Goal: Information Seeking & Learning: Find specific fact

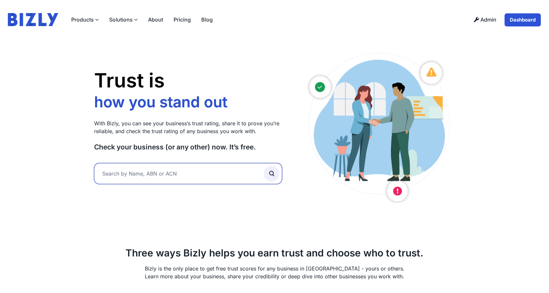
click at [125, 177] on input "text" at bounding box center [188, 173] width 188 height 21
paste input "65298388090"
type input "65298388090"
click at [264, 166] on button "submit" at bounding box center [272, 174] width 16 height 16
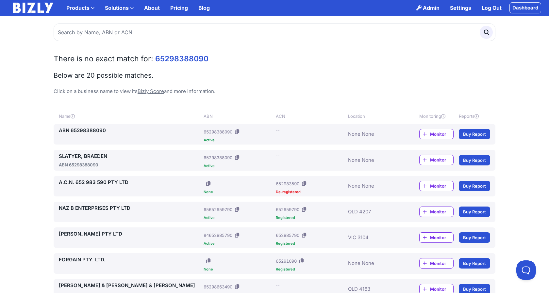
click at [86, 130] on link "ABN 65298388090" at bounding box center [130, 131] width 142 height 8
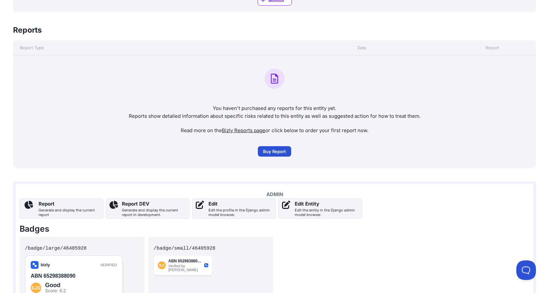
scroll to position [319, 0]
click at [257, 212] on div "Edit the profile in the Django admin model browser." at bounding box center [240, 212] width 64 height 9
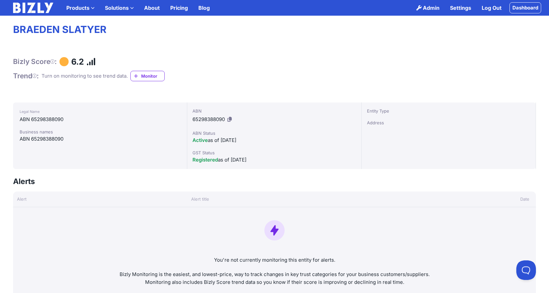
click at [51, 119] on div "ABN 65298388090" at bounding box center [100, 120] width 161 height 8
copy div "65298388090"
click at [36, 62] on h1 "Bizly Score :" at bounding box center [35, 61] width 44 height 8
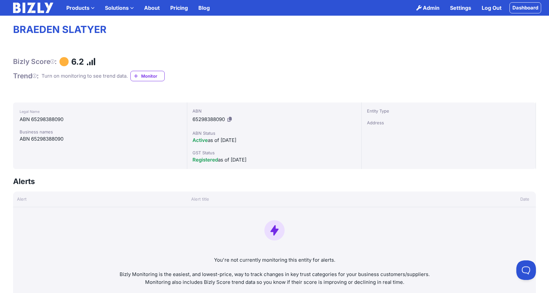
click at [36, 62] on h1 "Bizly Score :" at bounding box center [35, 61] width 44 height 8
click at [82, 30] on h1 "BRAEDEN SLATYER" at bounding box center [274, 30] width 523 height 12
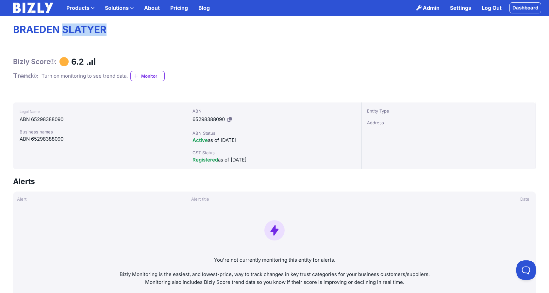
click at [82, 30] on h1 "BRAEDEN SLATYER" at bounding box center [274, 30] width 523 height 12
click at [37, 4] on img at bounding box center [33, 8] width 40 height 10
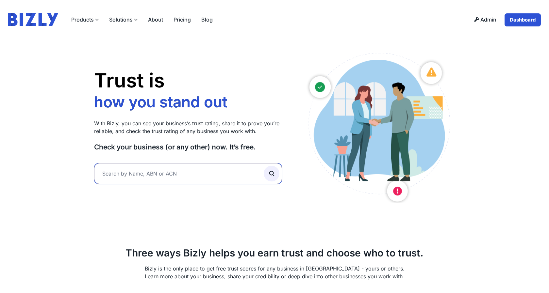
click at [236, 180] on input "text" at bounding box center [188, 173] width 188 height 21
paste input "BRAEDEN SLATYER"
type input "BRAEDEN SLATYER"
click at [264, 166] on button "submit" at bounding box center [272, 174] width 16 height 16
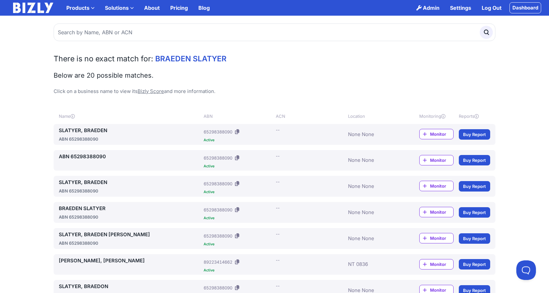
click at [79, 138] on div "ABN 65298388090" at bounding box center [130, 139] width 142 height 7
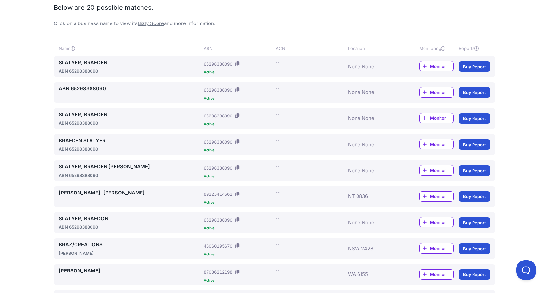
scroll to position [69, 0]
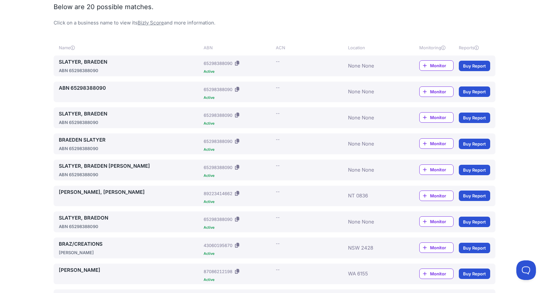
drag, startPoint x: 155, startPoint y: 166, endPoint x: 68, endPoint y: 171, distance: 88.0
click at [72, 166] on link "SLATYER, BRAEDEN [PERSON_NAME]" at bounding box center [130, 166] width 142 height 8
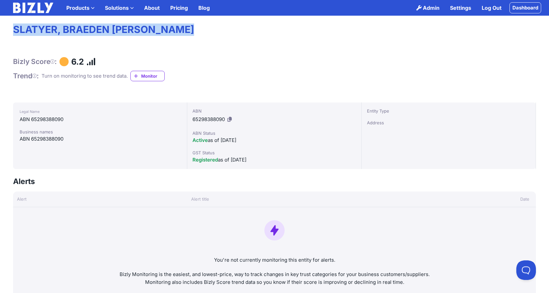
drag, startPoint x: 14, startPoint y: 29, endPoint x: 205, endPoint y: 30, distance: 191.1
click at [205, 30] on h1 "SLATYER, BRAEDEN STUART CHARLES" at bounding box center [274, 30] width 523 height 12
copy h1 "SLATYER, BRAEDEN STUART CHARLES"
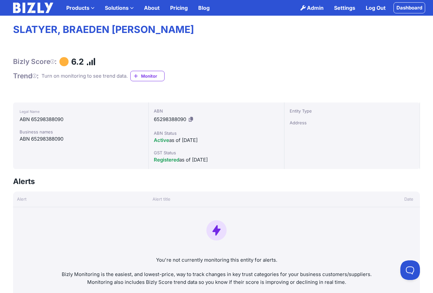
click at [42, 139] on div "ABN 65298388090" at bounding box center [81, 139] width 122 height 8
click at [55, 120] on div "ABN 65298388090" at bounding box center [81, 120] width 122 height 8
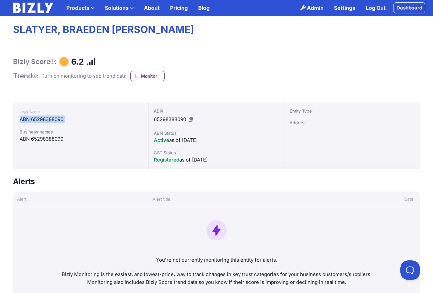
click at [55, 120] on div "ABN 65298388090" at bounding box center [81, 120] width 122 height 8
click at [36, 31] on h1 "SLATYER, BRAEDEN STUART CHARLES" at bounding box center [216, 30] width 407 height 12
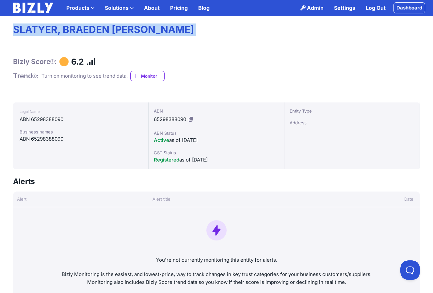
click at [36, 31] on h1 "SLATYER, BRAEDEN [PERSON_NAME]" at bounding box center [216, 30] width 407 height 12
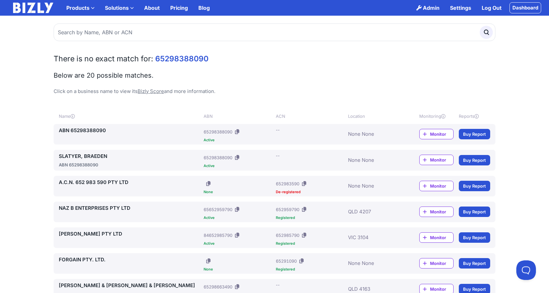
click at [101, 156] on link "SLATYER, BRAEDEN" at bounding box center [130, 157] width 142 height 8
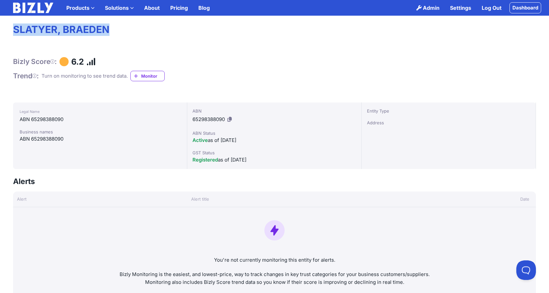
drag, startPoint x: 14, startPoint y: 29, endPoint x: 114, endPoint y: 28, distance: 100.6
click at [115, 28] on h1 "SLATYER, BRAEDEN" at bounding box center [274, 30] width 523 height 12
click at [108, 127] on div "Legal Name ABN 65298388090 Business names ABN 65298388090" at bounding box center [100, 136] width 174 height 67
click at [52, 138] on div "ABN 65298388090" at bounding box center [100, 139] width 161 height 8
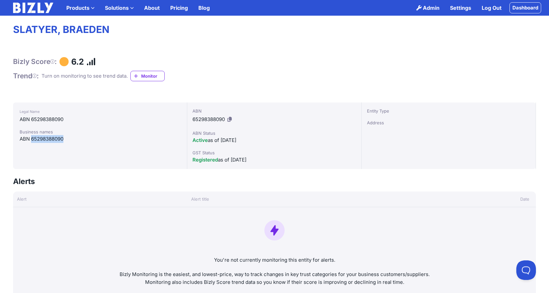
copy div "65298388090"
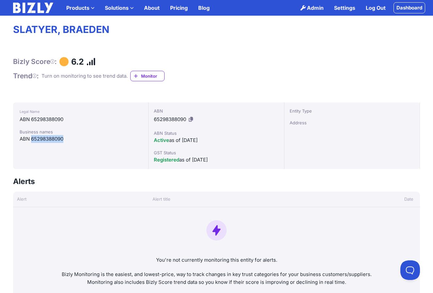
click at [106, 155] on div "Legal Name ABN 65298388090 Business names ABN 65298388090" at bounding box center [81, 136] width 136 height 67
click at [191, 121] on icon at bounding box center [191, 119] width 4 height 5
click at [39, 32] on h1 "SLATYER, BRAEDEN" at bounding box center [216, 30] width 407 height 12
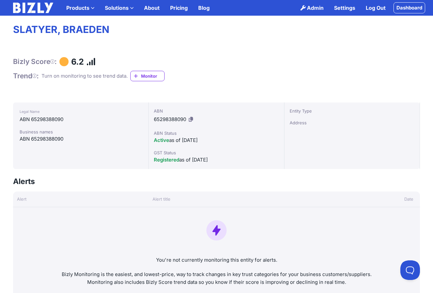
click at [106, 26] on h1 "SLATYER, BRAEDEN" at bounding box center [216, 30] width 407 height 12
drag, startPoint x: 111, startPoint y: 27, endPoint x: 16, endPoint y: 28, distance: 94.7
click at [16, 28] on h1 "SLATYER, BRAEDEN" at bounding box center [216, 30] width 407 height 12
copy h1 "SLATYER, BRAEDEN"
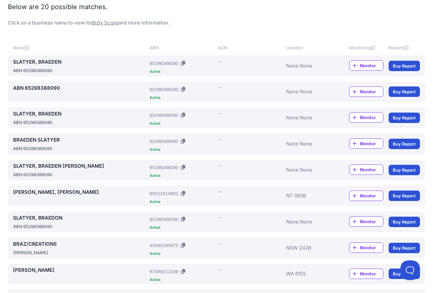
click at [44, 115] on link "SLATYER, BRAEDEN" at bounding box center [80, 114] width 134 height 8
click at [69, 23] on p "Click on a business name to view its Bizly Score and more information." at bounding box center [216, 23] width 417 height 8
click at [66, 38] on div "There is no exact match for: BRAEDEN SLATYER Below are 20 possible matches. Cli…" at bounding box center [216, 262] width 433 height 615
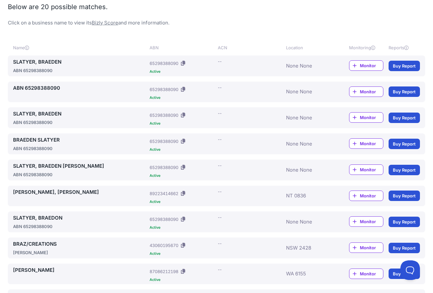
click at [57, 23] on p "Click on a business name to view its Bizly Score and more information." at bounding box center [216, 23] width 417 height 8
click at [51, 89] on link "ABN 65298388090" at bounding box center [80, 88] width 134 height 8
click at [41, 139] on link "BRAEDEN SLATYER" at bounding box center [80, 140] width 134 height 8
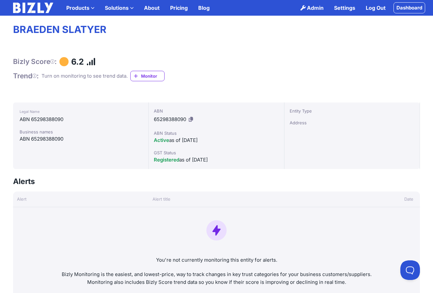
click at [42, 117] on div "ABN 65298388090" at bounding box center [81, 120] width 122 height 8
copy div "65298388090"
click at [39, 12] on img at bounding box center [33, 8] width 40 height 10
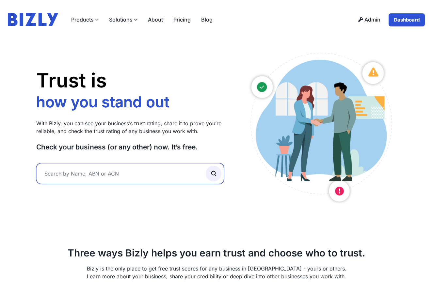
click at [112, 170] on input "text" at bounding box center [130, 173] width 188 height 21
paste input "65298388090"
type input "65298388090"
click at [206, 166] on button "submit" at bounding box center [214, 174] width 16 height 16
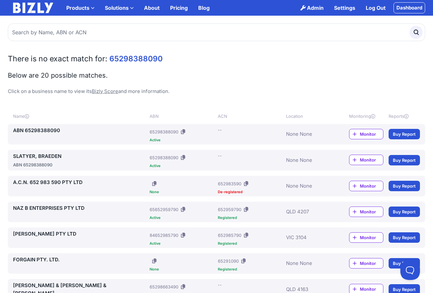
click at [35, 130] on link "ABN 65298388090" at bounding box center [80, 131] width 134 height 8
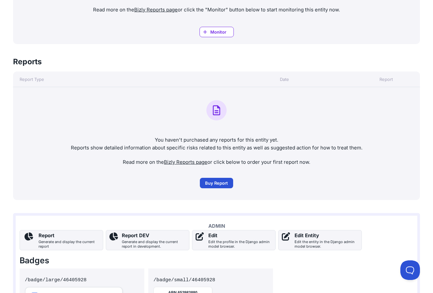
scroll to position [378, 0]
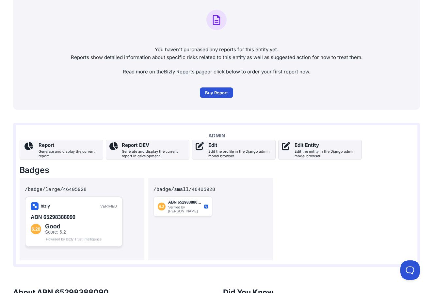
click at [219, 153] on div "Edit the profile in the Django admin model browser." at bounding box center [240, 153] width 64 height 9
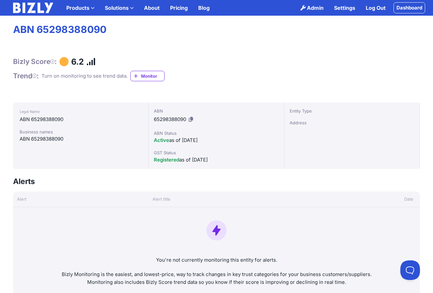
click at [51, 29] on h1 "ABN 65298388090" at bounding box center [216, 30] width 407 height 12
copy h1 "65298388090"
click at [26, 7] on img at bounding box center [33, 8] width 40 height 10
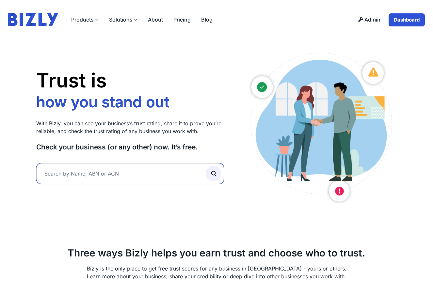
click at [95, 171] on input "text" at bounding box center [130, 173] width 188 height 21
paste input "65298388090"
type input "65298388090"
click at [206, 166] on button "submit" at bounding box center [214, 174] width 16 height 16
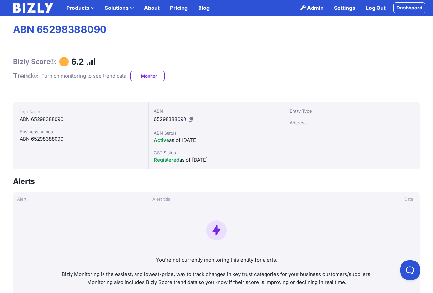
click at [39, 10] on img at bounding box center [33, 8] width 40 height 10
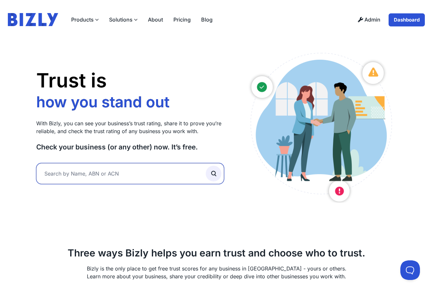
click at [80, 177] on input "text" at bounding box center [130, 173] width 188 height 21
paste input "Braeden Slatyer"
type input "Braeden Slatyer"
click at [206, 166] on button "submit" at bounding box center [214, 174] width 16 height 16
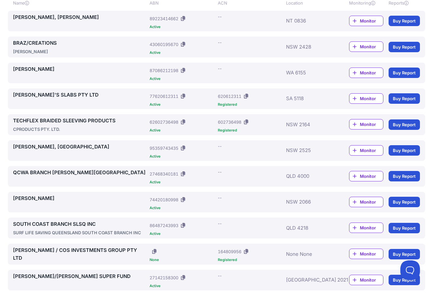
scroll to position [114, 0]
